Goal: Information Seeking & Learning: Learn about a topic

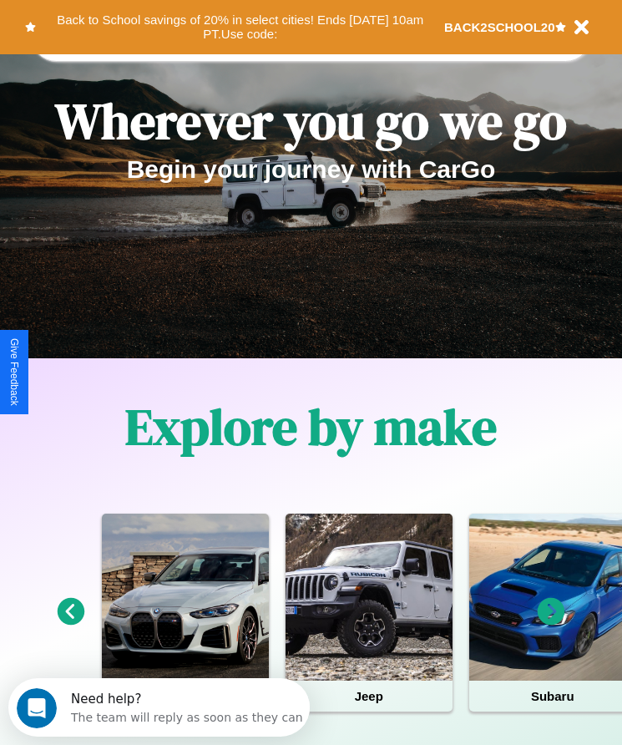
scroll to position [279, 0]
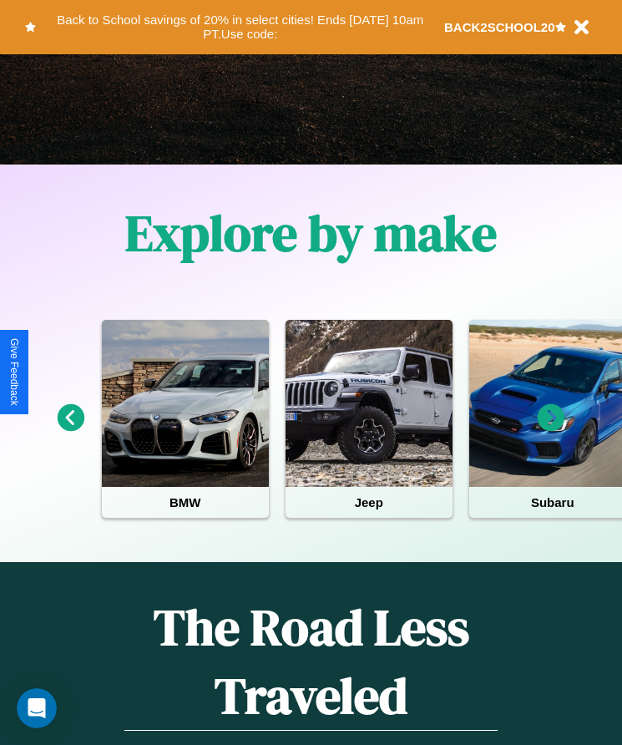
click at [551, 429] on icon at bounding box center [552, 418] width 28 height 28
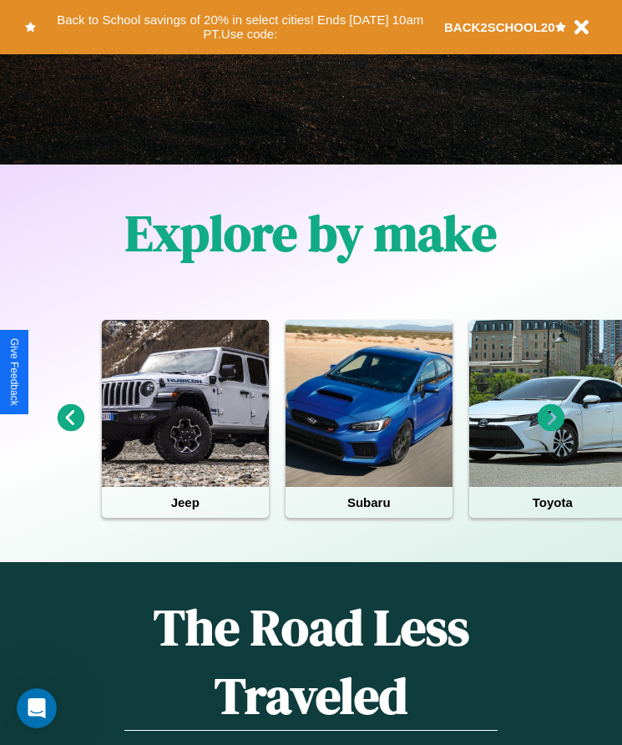
click at [551, 429] on icon at bounding box center [552, 418] width 28 height 28
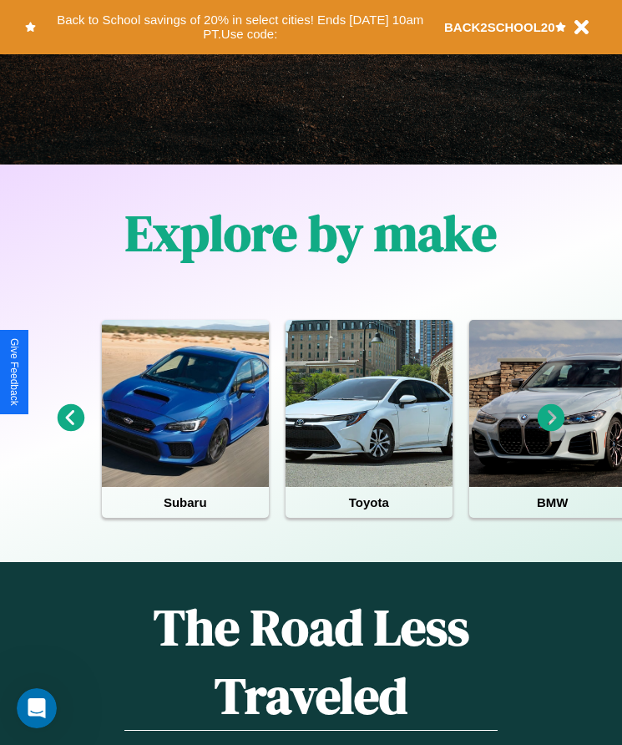
click at [70, 429] on icon at bounding box center [72, 418] width 28 height 28
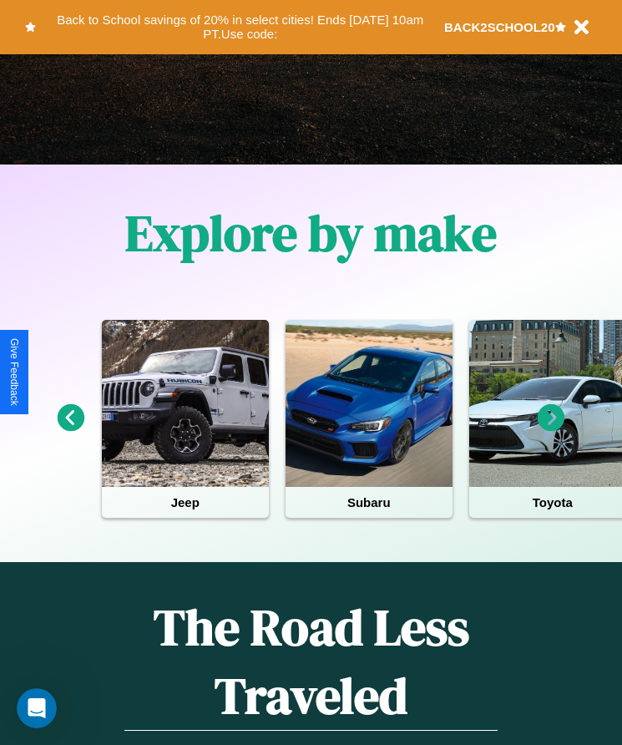
click at [551, 429] on icon at bounding box center [552, 418] width 28 height 28
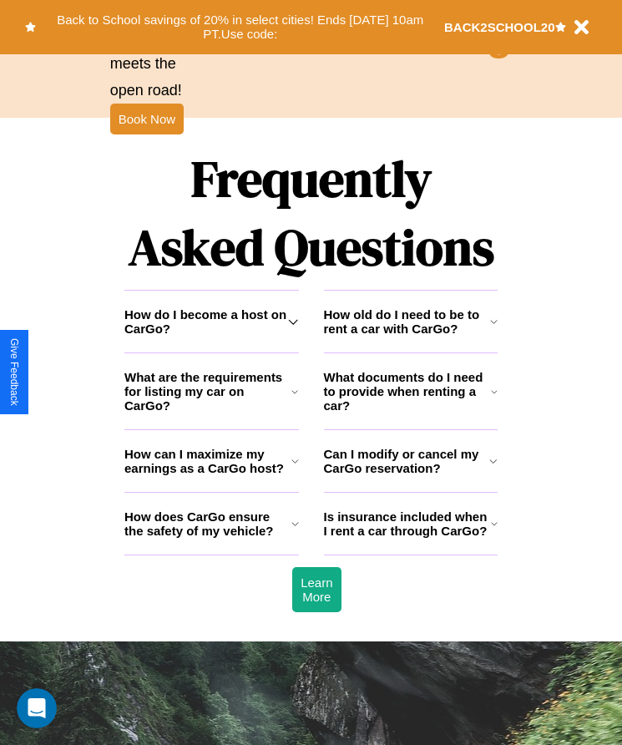
scroll to position [2177, 0]
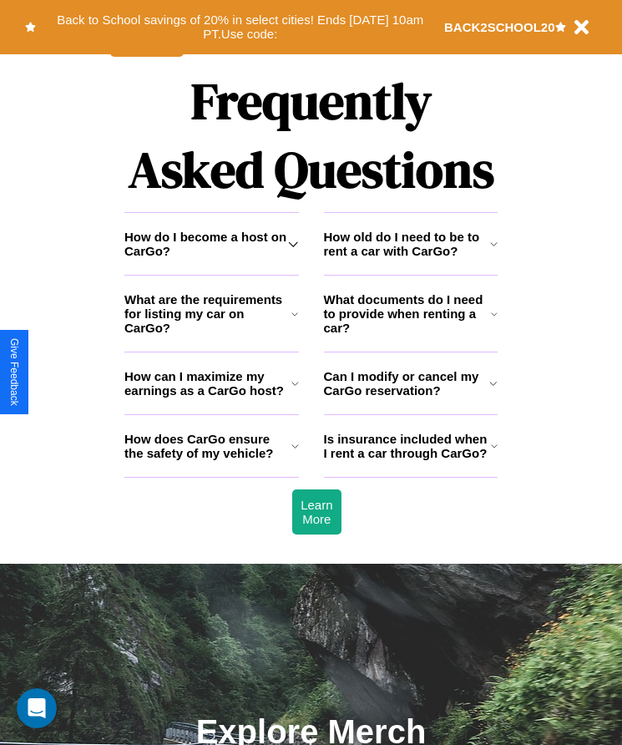
click at [410, 397] on h3 "Can I modify or cancel my CarGo reservation?" at bounding box center [407, 383] width 166 height 28
click at [211, 258] on h3 "How do I become a host on CarGo?" at bounding box center [206, 244] width 164 height 28
click at [211, 397] on h3 "How can I maximize my earnings as a CarGo host?" at bounding box center [207, 383] width 167 height 28
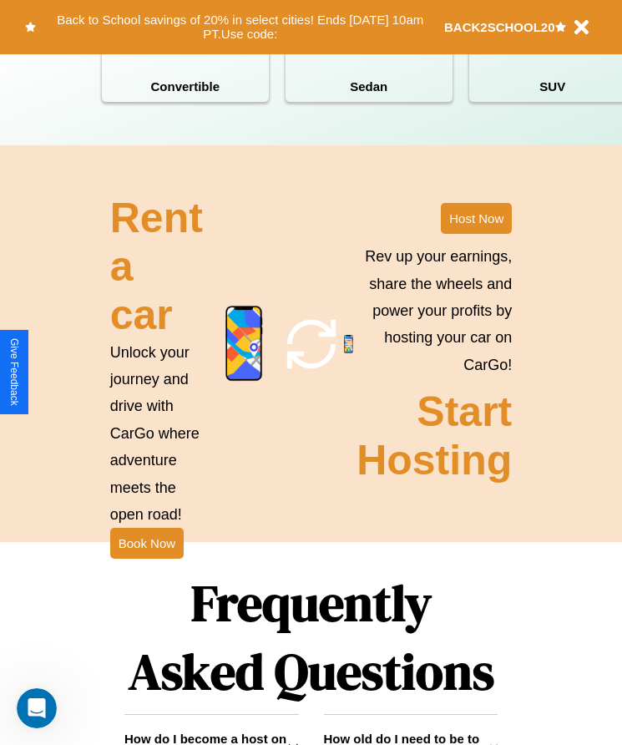
scroll to position [1668, 0]
